Goal: Task Accomplishment & Management: Use online tool/utility

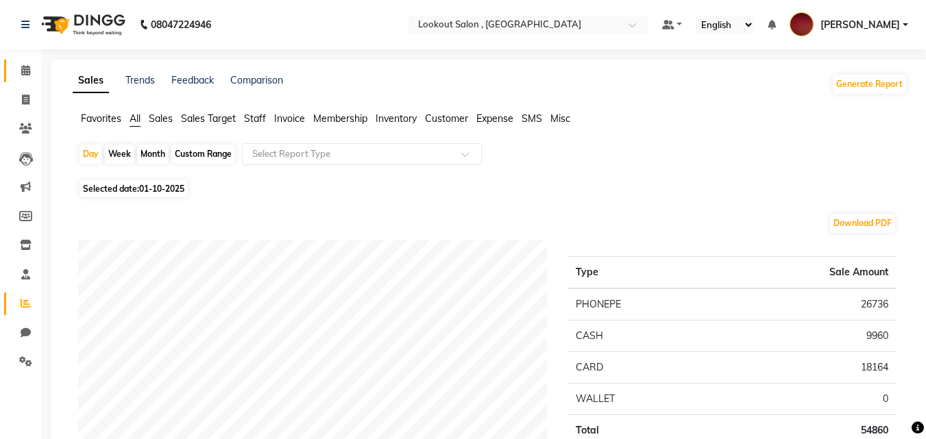
click at [23, 60] on link "Calendar" at bounding box center [20, 71] width 33 height 23
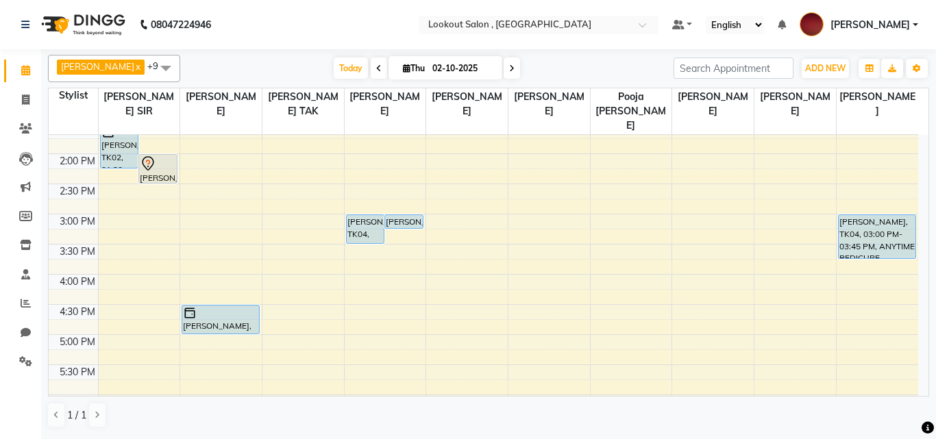
scroll to position [69, 0]
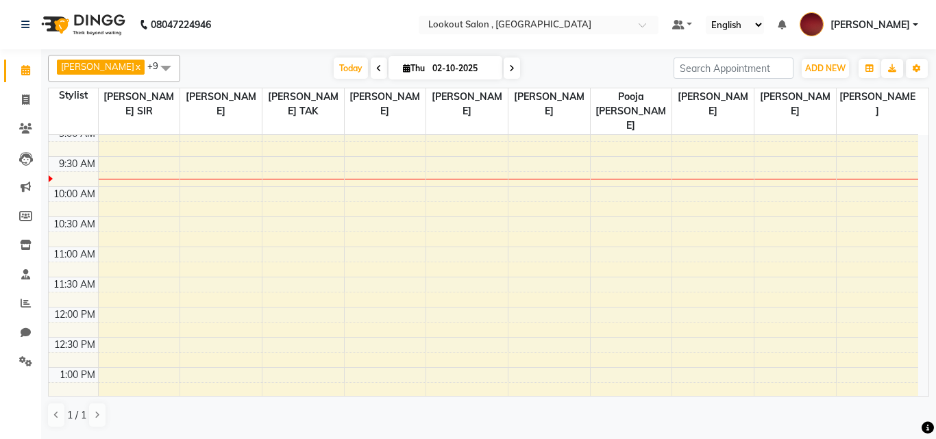
click at [177, 71] on span at bounding box center [165, 68] width 27 height 26
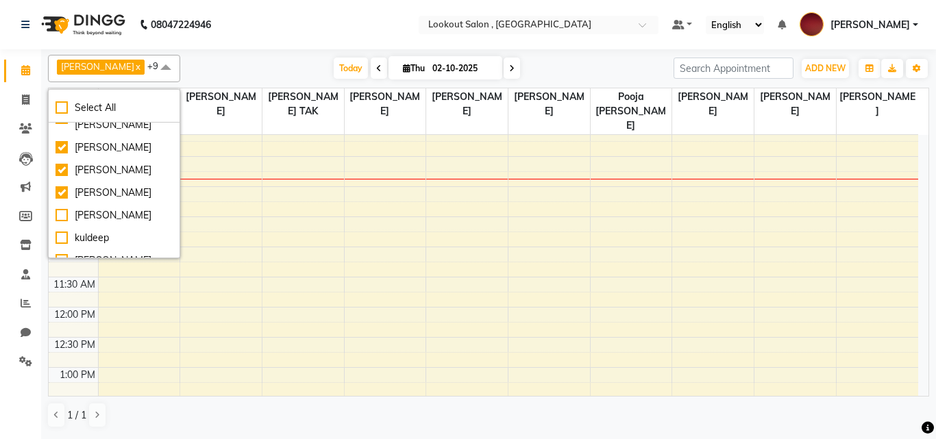
scroll to position [0, 0]
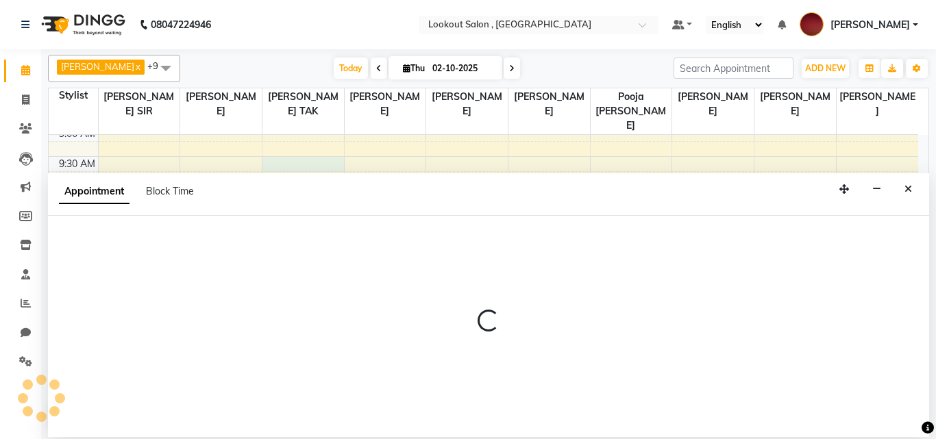
select select "11497"
select select "tentative"
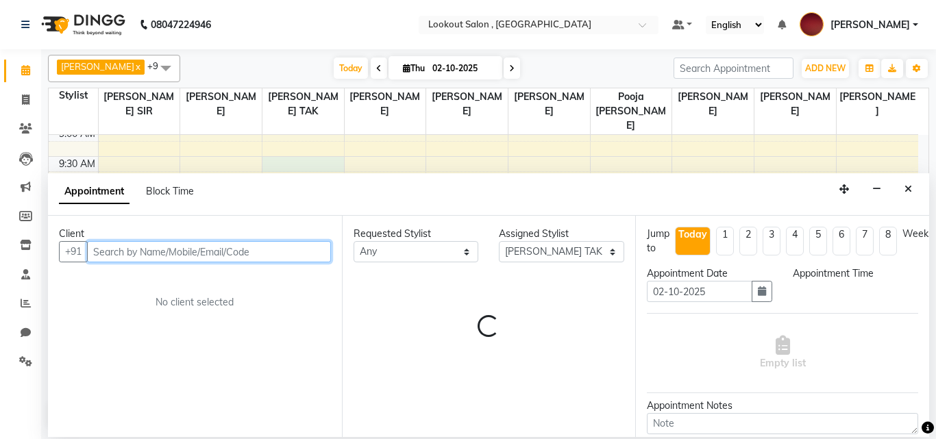
select select "570"
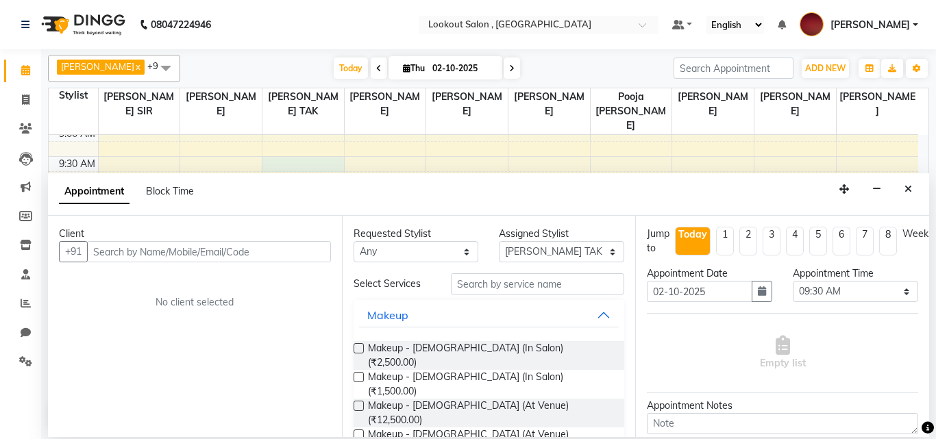
drag, startPoint x: 908, startPoint y: 191, endPoint x: 512, endPoint y: 242, distance: 398.5
click at [908, 190] on icon "Close" at bounding box center [908, 189] width 8 height 10
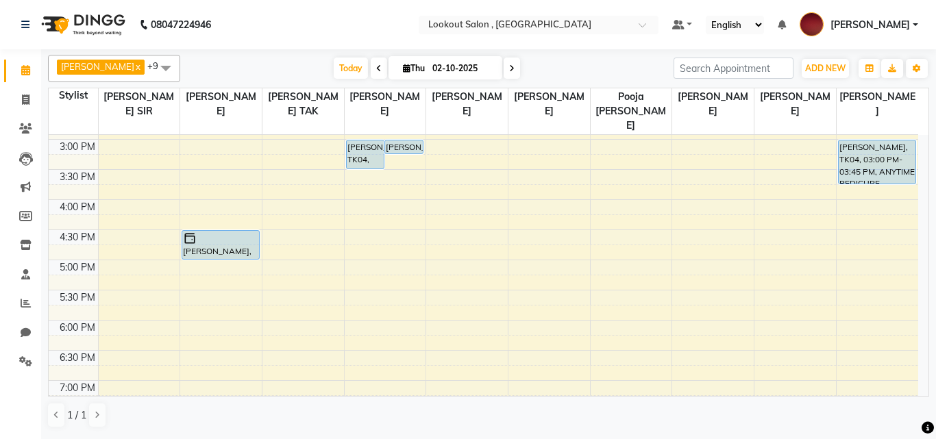
scroll to position [480, 0]
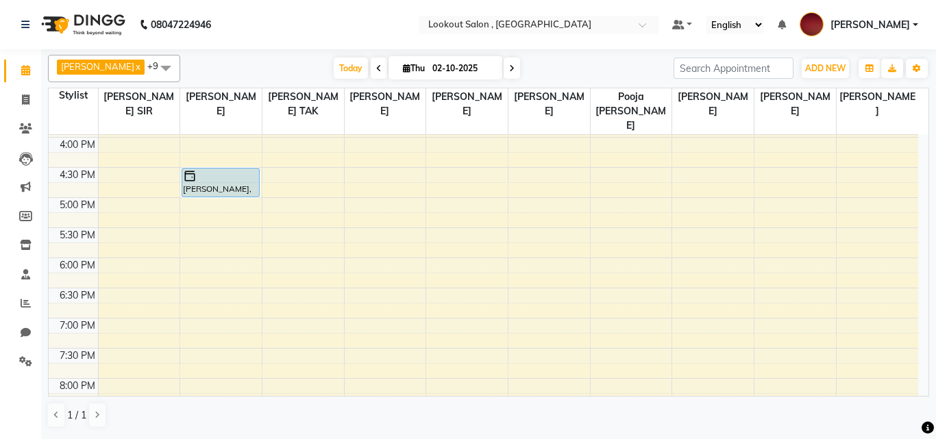
click at [555, 69] on div "Today Thu 02-10-2025" at bounding box center [427, 68] width 480 height 21
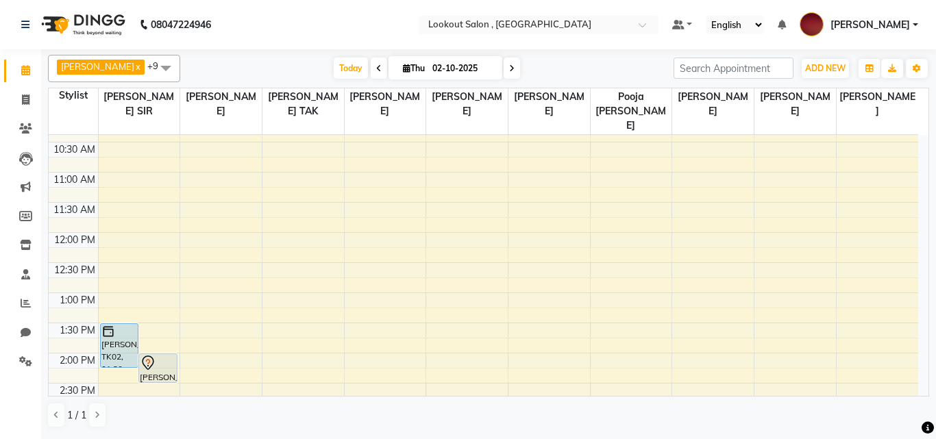
scroll to position [137, 0]
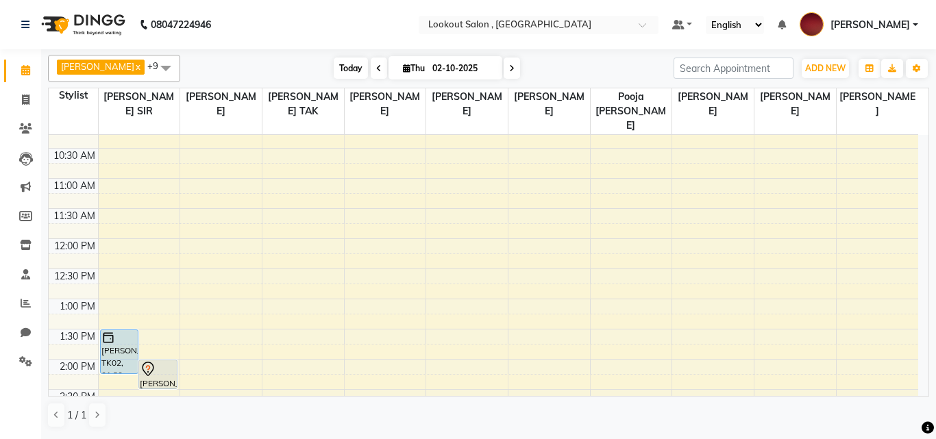
click at [360, 64] on span "Today" at bounding box center [351, 68] width 34 height 21
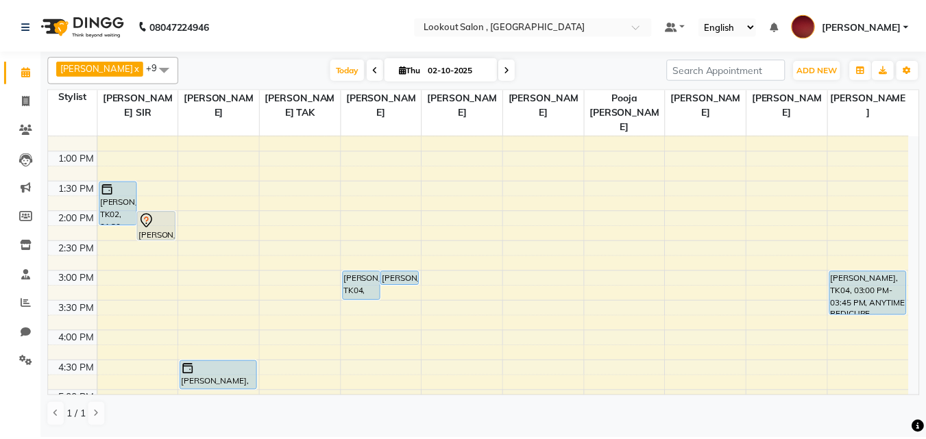
scroll to position [80, 0]
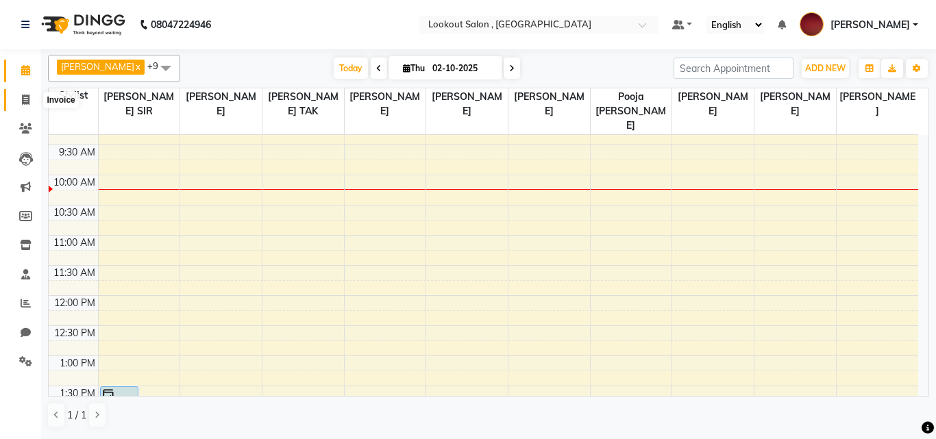
click at [23, 99] on icon at bounding box center [26, 100] width 8 height 10
select select "service"
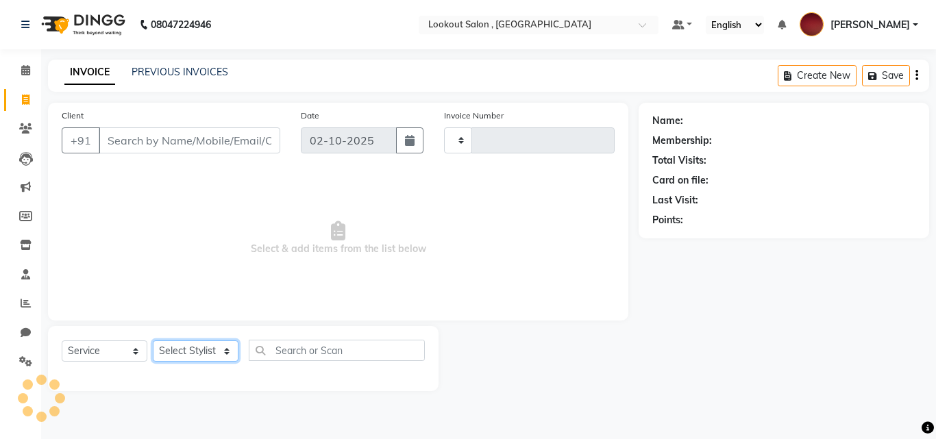
click at [219, 356] on select "Select Stylist" at bounding box center [196, 350] width 86 height 21
select select "151"
type input "7283"
select select "90900"
click at [153, 340] on select "Select Stylist [PERSON_NAME] [PERSON_NAME] [PERSON_NAME] [PERSON_NAME] [PERSON_…" at bounding box center [196, 350] width 86 height 21
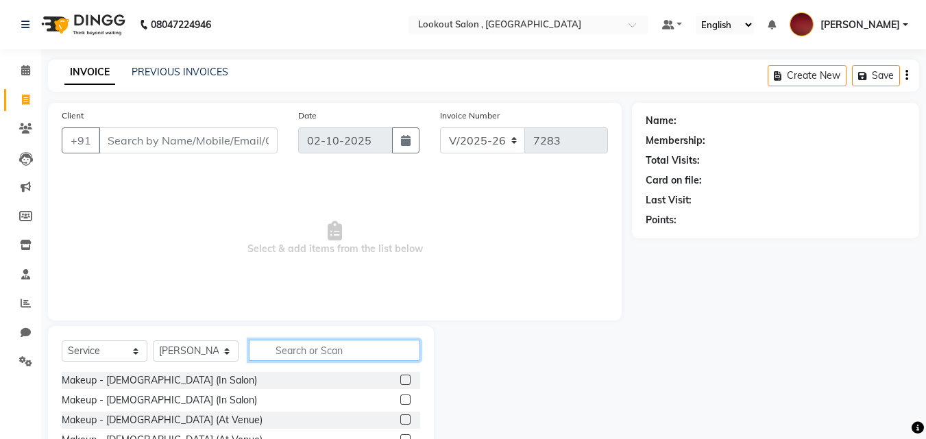
click at [301, 356] on input "text" at bounding box center [334, 350] width 171 height 21
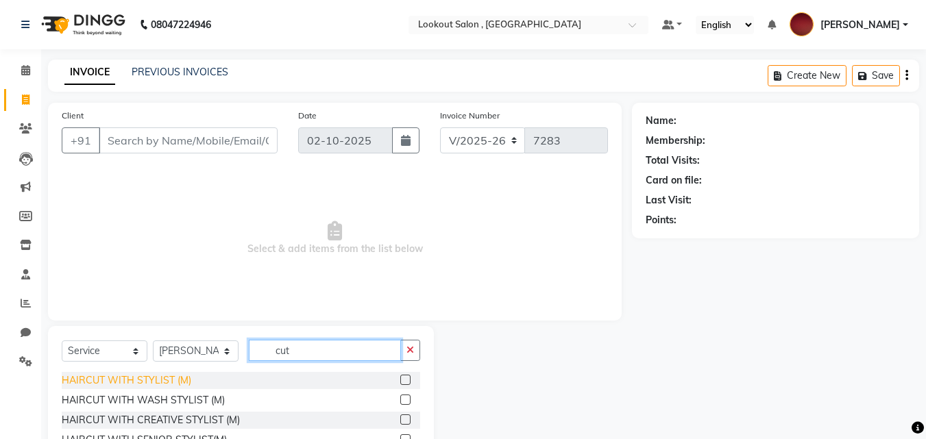
type input "cut"
click at [151, 375] on div "HAIRCUT WITH STYLIST (M)" at bounding box center [126, 380] width 129 height 14
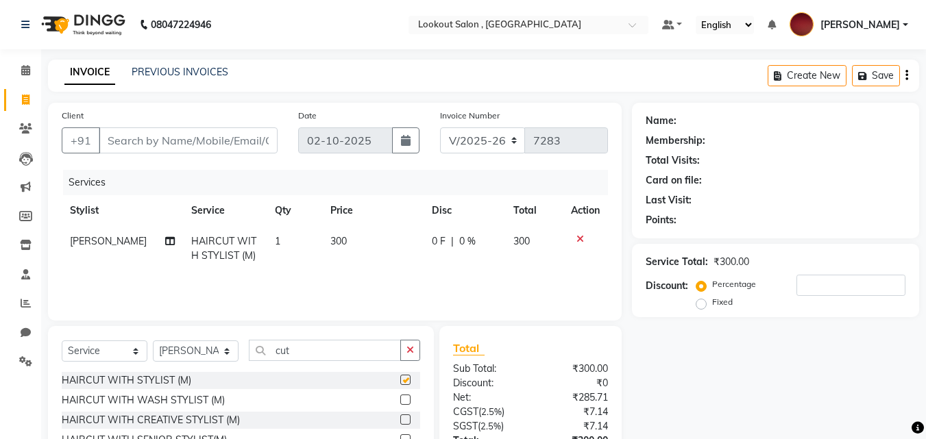
checkbox input "false"
click at [319, 360] on input "cut" at bounding box center [325, 350] width 152 height 21
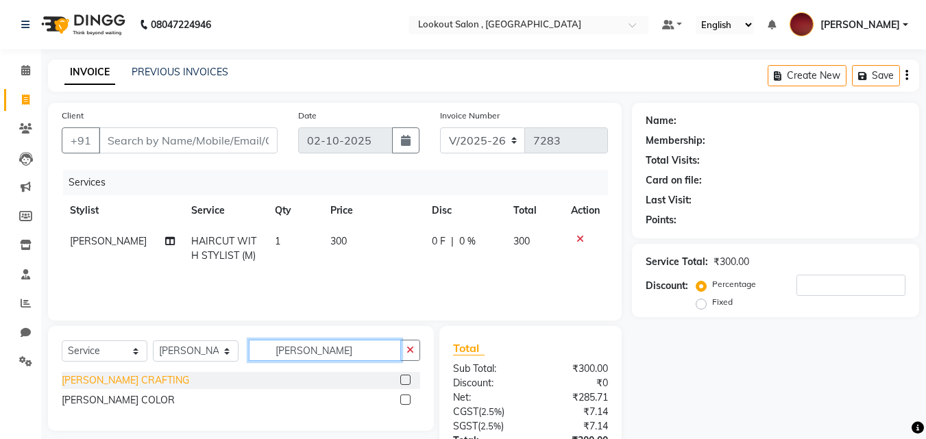
type input "[PERSON_NAME]"
click at [119, 381] on div "[PERSON_NAME] CRAFTING" at bounding box center [125, 380] width 127 height 14
checkbox input "false"
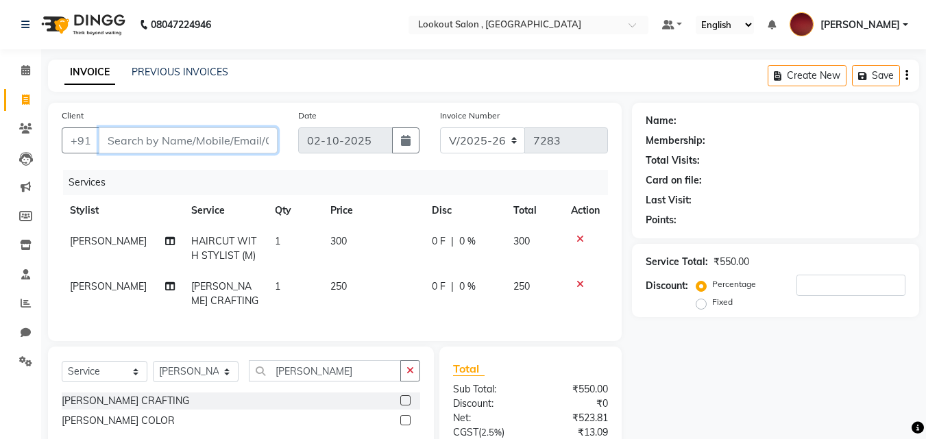
click at [226, 143] on input "Client" at bounding box center [188, 140] width 179 height 26
type input "9"
type input "0"
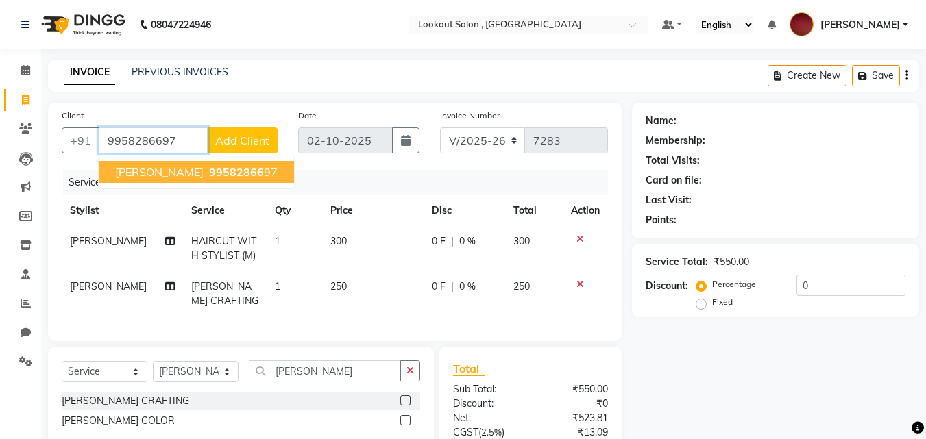
type input "9958286697"
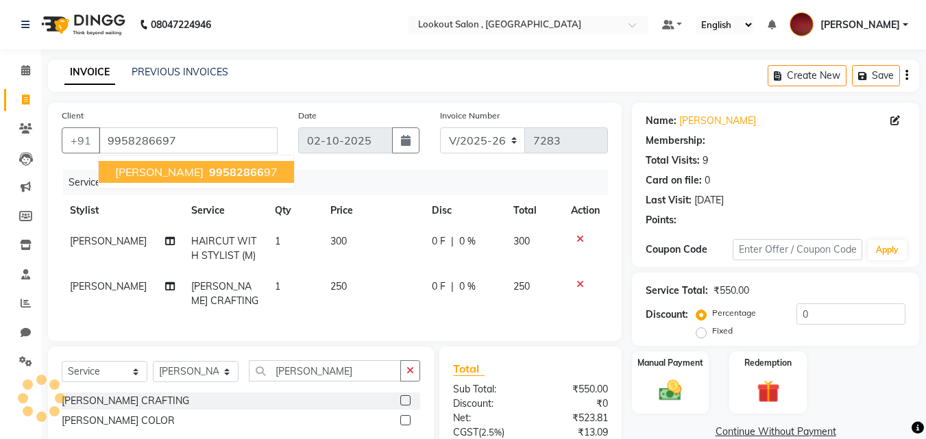
select select "1: Object"
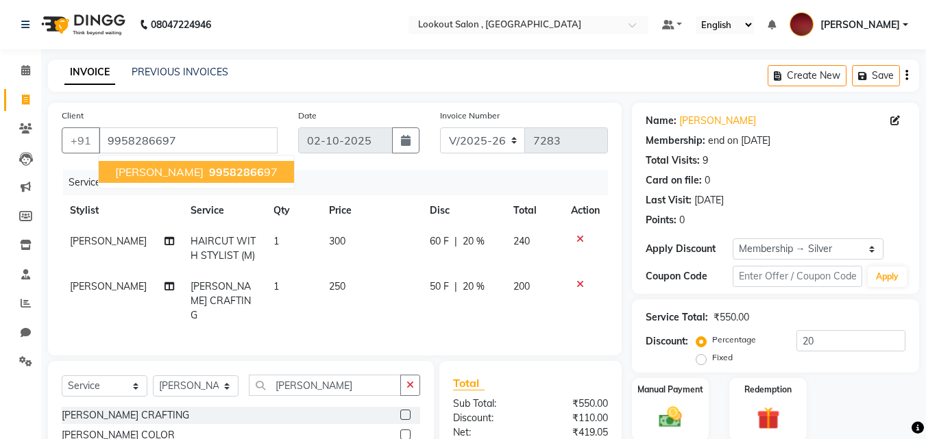
click at [239, 165] on span "99582866" at bounding box center [236, 172] width 55 height 14
type input "0"
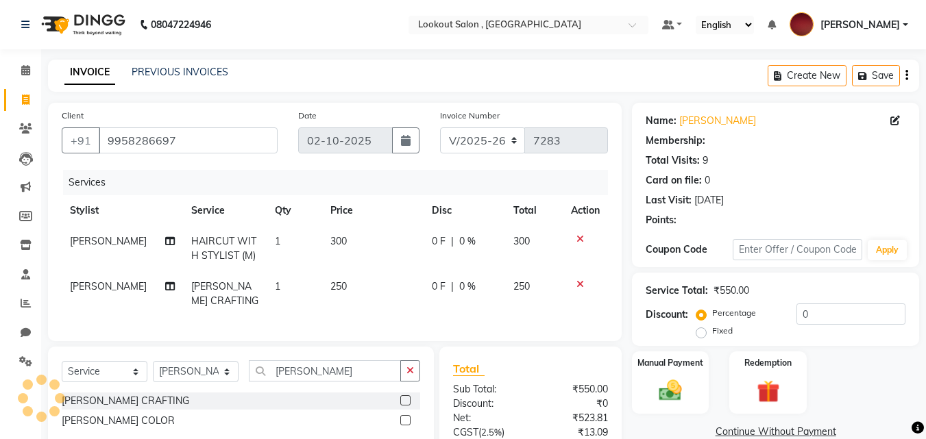
select select "1: Object"
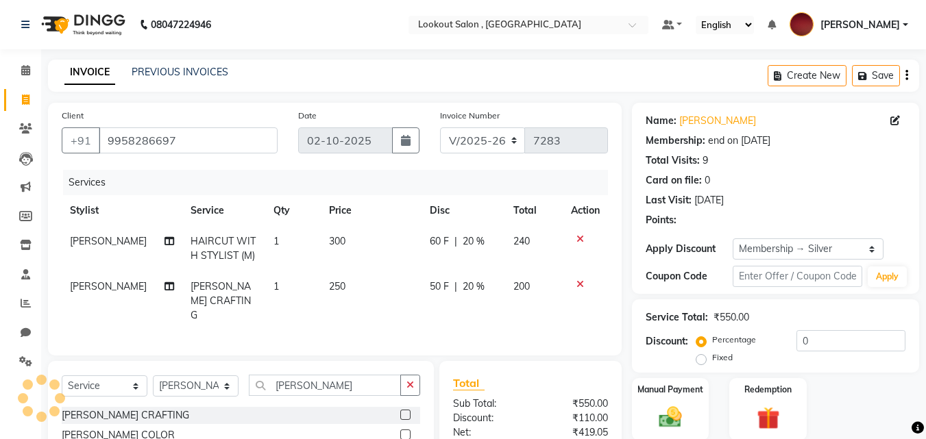
type input "20"
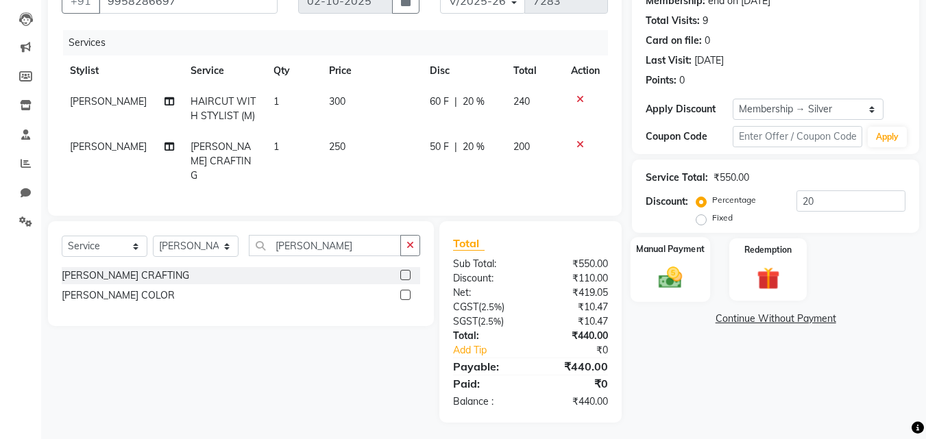
click at [673, 254] on label "Manual Payment" at bounding box center [670, 249] width 69 height 13
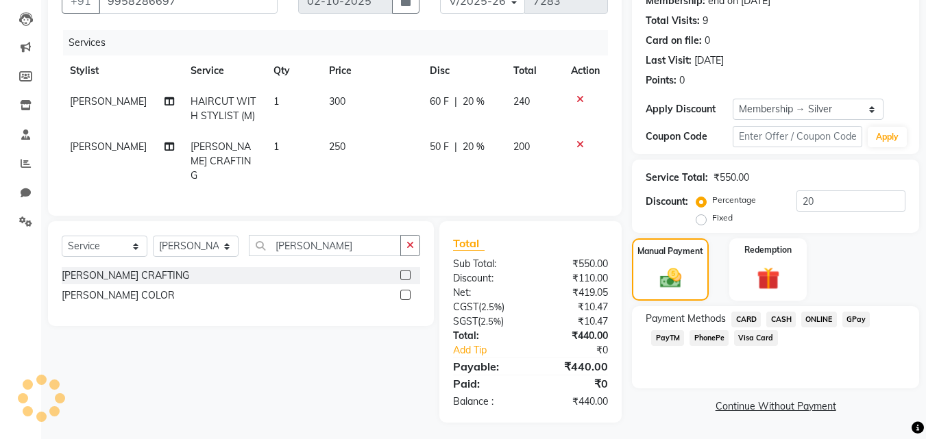
click at [745, 312] on span "CARD" at bounding box center [745, 320] width 29 height 16
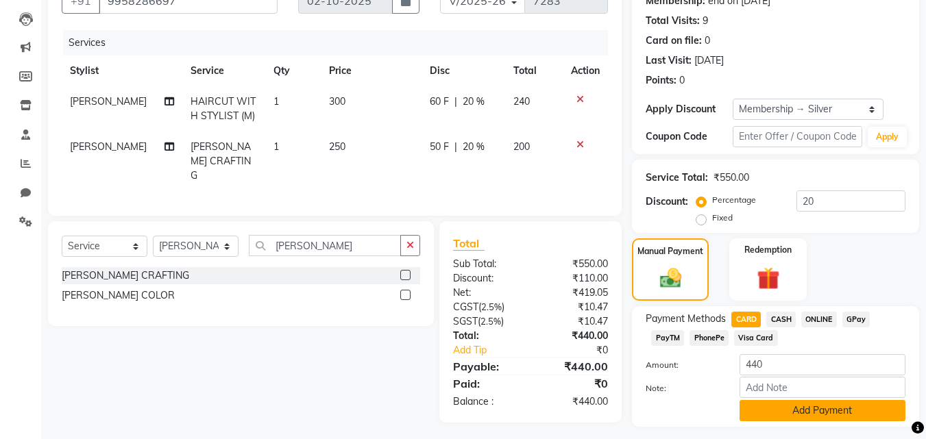
click at [784, 401] on button "Add Payment" at bounding box center [822, 410] width 166 height 21
